Goal: Navigation & Orientation: Find specific page/section

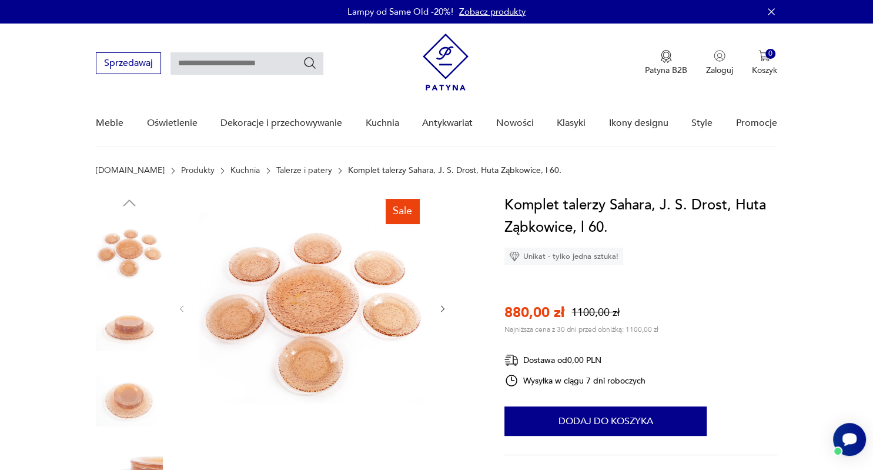
click at [131, 321] on img at bounding box center [129, 326] width 67 height 67
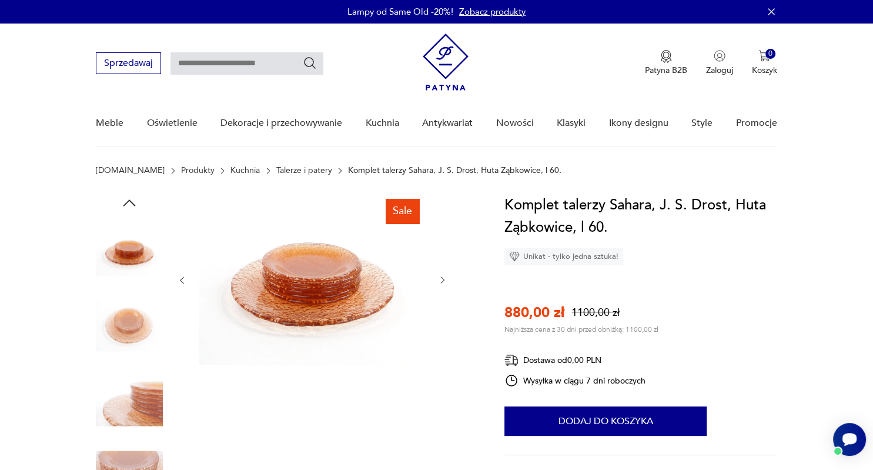
click at [321, 300] on img at bounding box center [312, 279] width 227 height 171
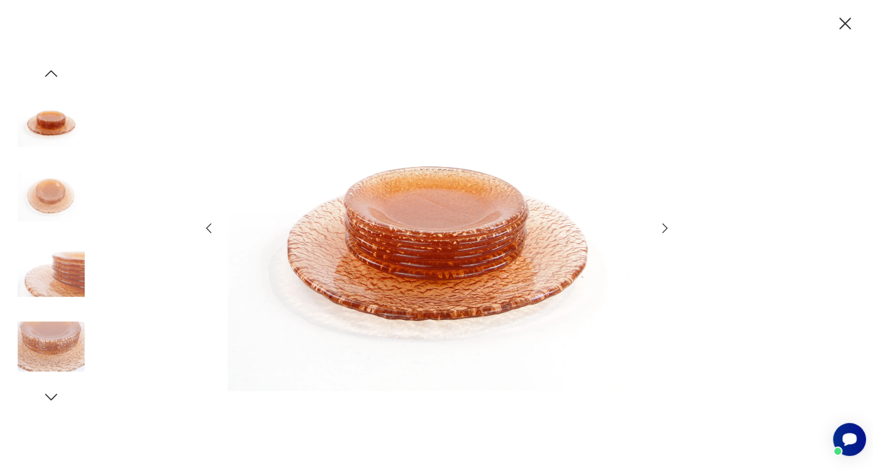
click at [66, 283] on img at bounding box center [51, 271] width 67 height 67
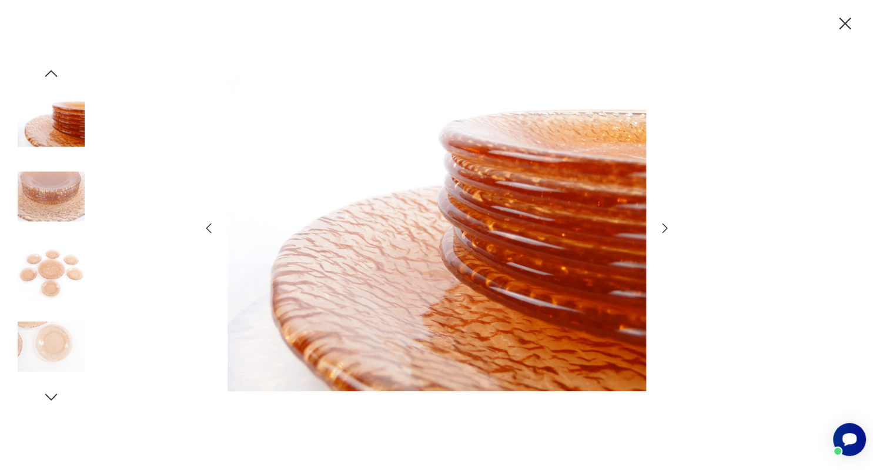
click at [46, 353] on img at bounding box center [51, 346] width 67 height 67
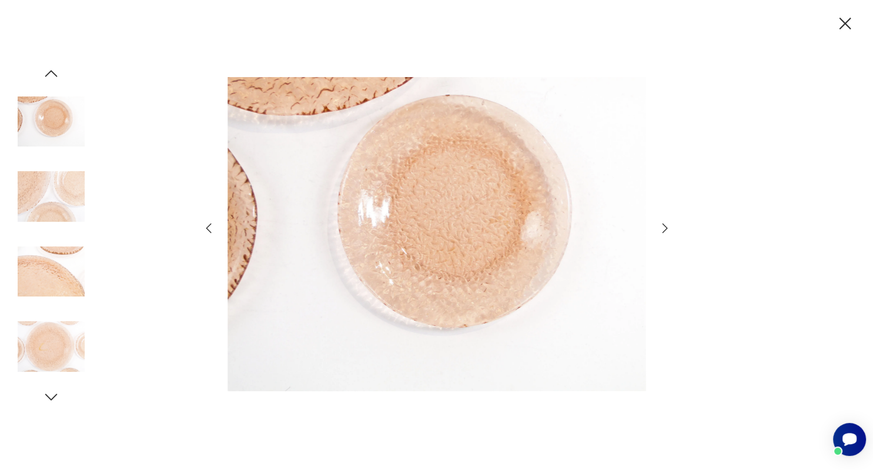
click at [432, 252] on img at bounding box center [437, 234] width 419 height 376
click at [843, 22] on icon "button" at bounding box center [846, 24] width 12 height 12
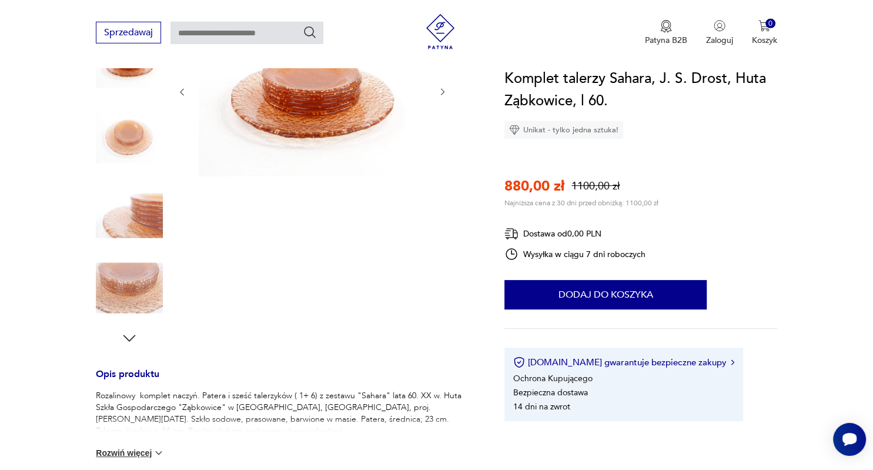
scroll to position [248, 0]
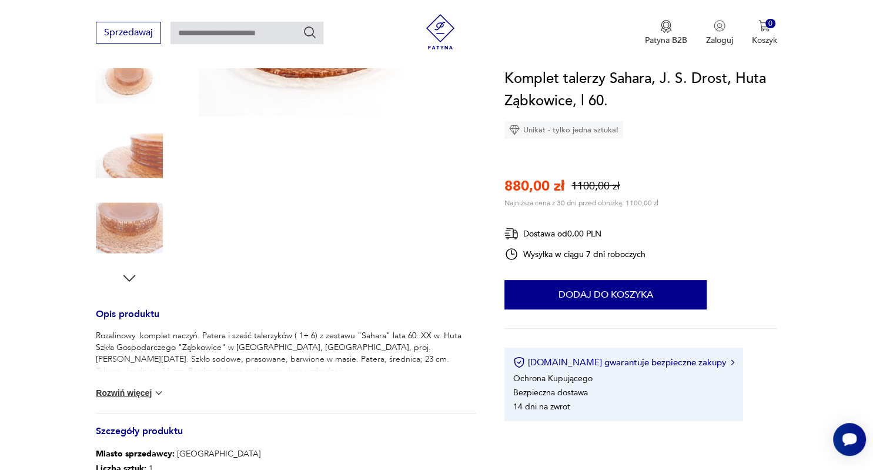
click at [139, 394] on button "Rozwiń więcej" at bounding box center [130, 393] width 68 height 12
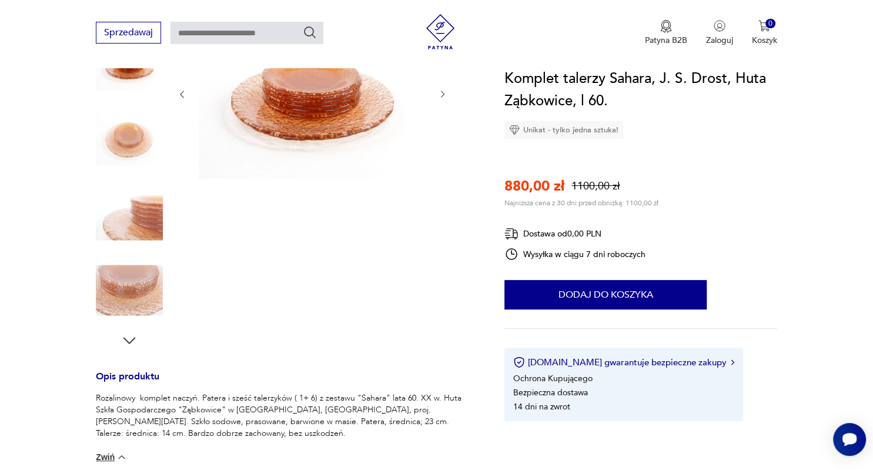
scroll to position [0, 0]
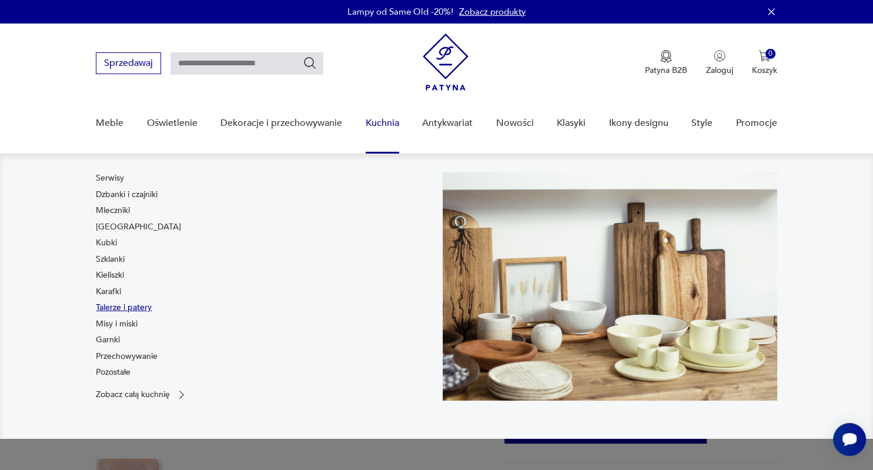
click at [135, 306] on link "Talerze i patery" at bounding box center [124, 308] width 56 height 12
